Goal: Check status: Check status

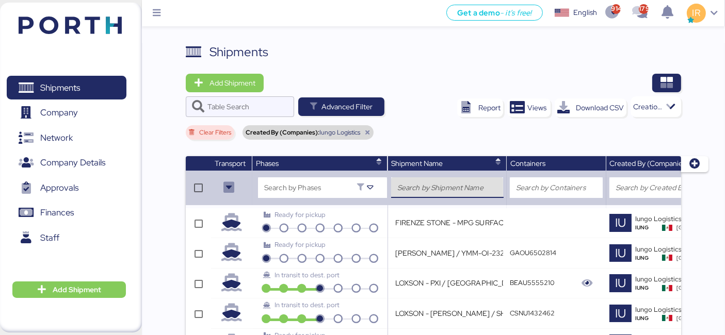
click at [420, 183] on input "search" at bounding box center [447, 188] width 100 height 12
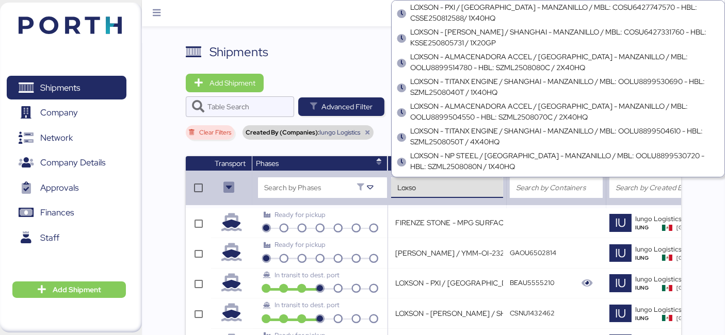
type input "Loxson"
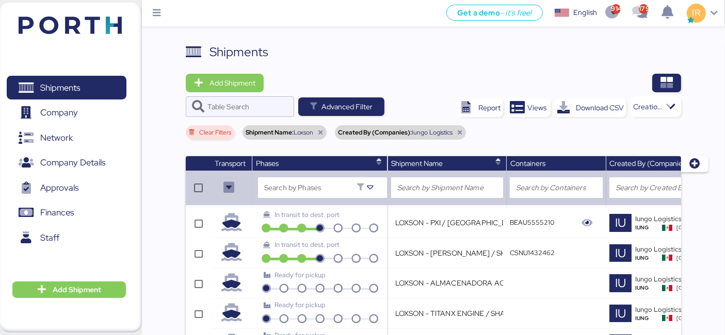
scroll to position [0, 305]
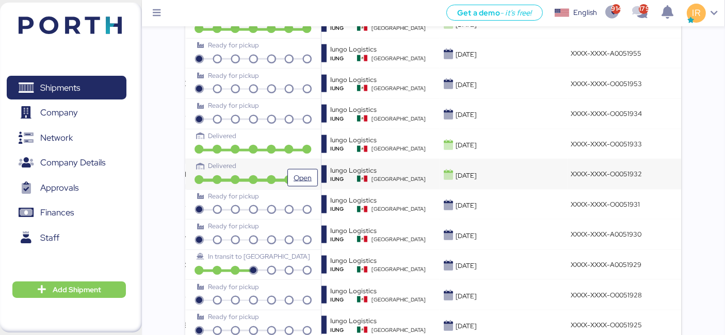
click at [276, 161] on div "Delivered" at bounding box center [253, 166] width 113 height 10
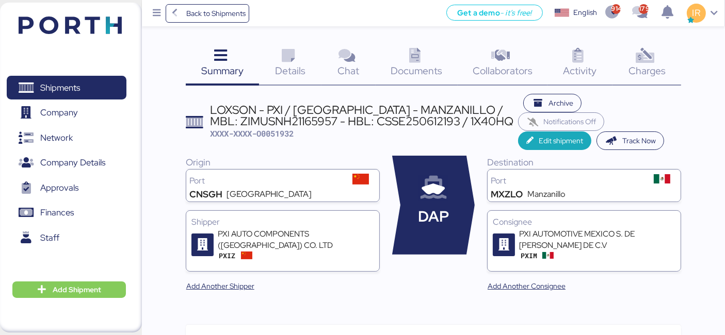
click at [633, 76] on span "Charges" at bounding box center [647, 70] width 37 height 13
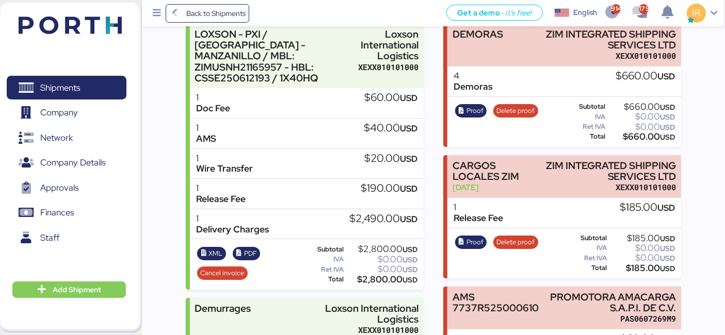
scroll to position [165, 0]
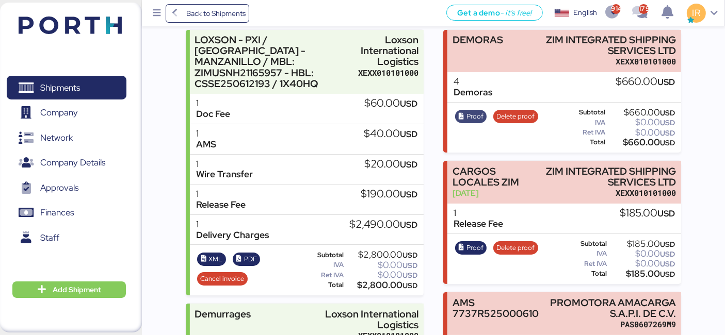
click at [471, 116] on span "Proof" at bounding box center [475, 116] width 17 height 11
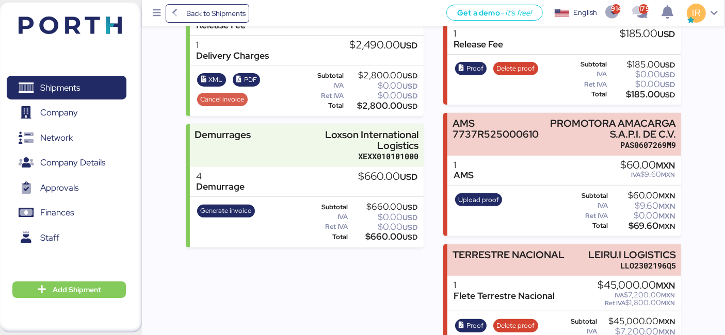
scroll to position [382, 0]
